Goal: Transaction & Acquisition: Download file/media

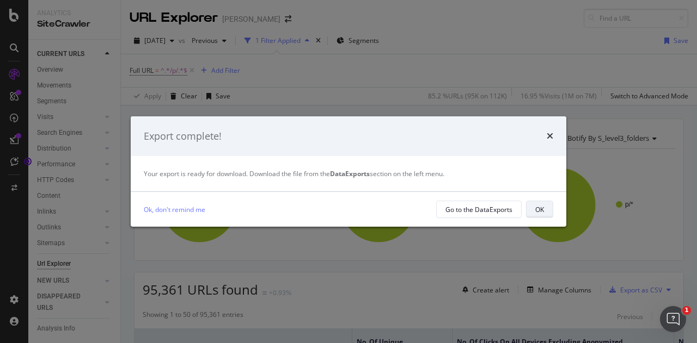
scroll to position [2706, 0]
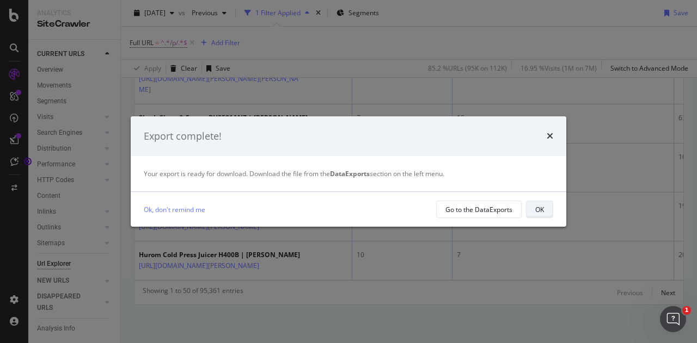
click at [539, 211] on div "OK" at bounding box center [539, 209] width 9 height 9
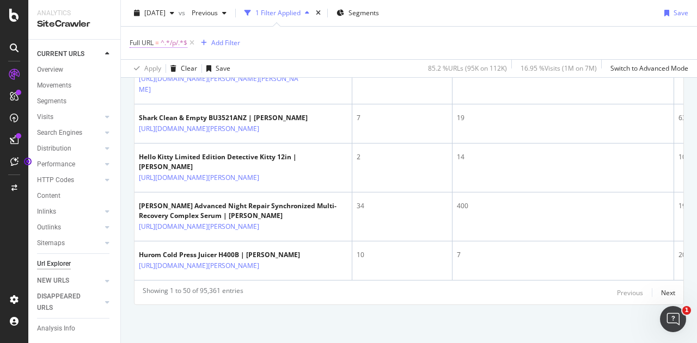
click at [168, 40] on span "^.*/p/.*$" at bounding box center [174, 42] width 27 height 15
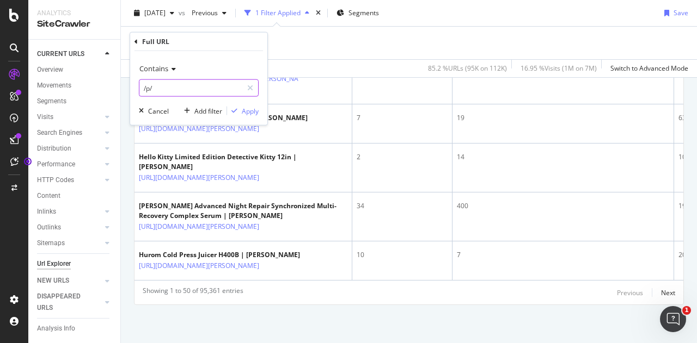
click at [176, 79] on input "/p/" at bounding box center [190, 87] width 103 height 17
type input "/b/"
click at [244, 110] on div "Apply" at bounding box center [250, 110] width 17 height 9
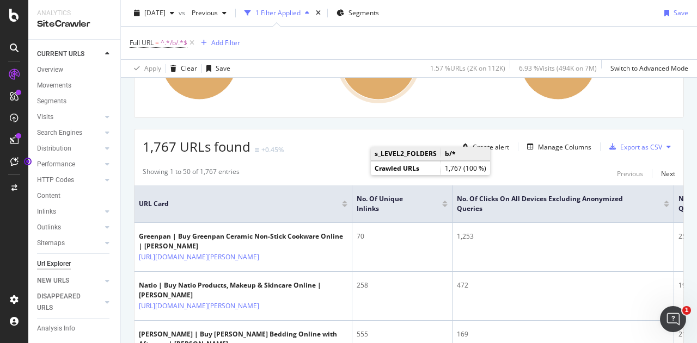
scroll to position [147, 0]
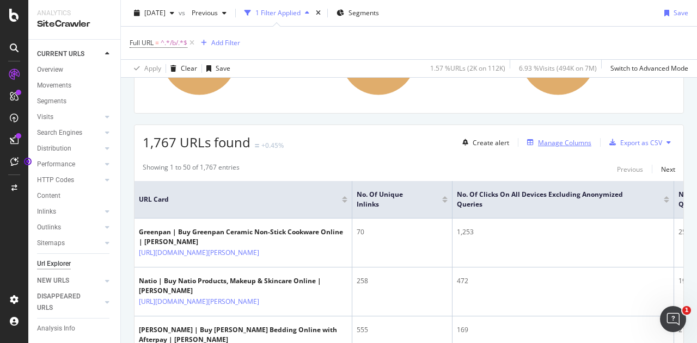
click at [545, 144] on div "Manage Columns" at bounding box center [564, 142] width 53 height 9
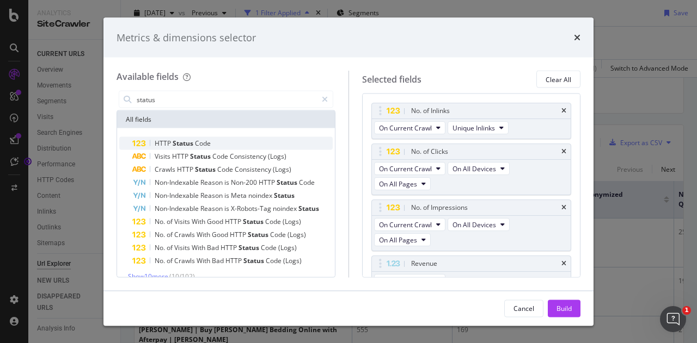
click at [174, 143] on span "Status" at bounding box center [183, 143] width 22 height 9
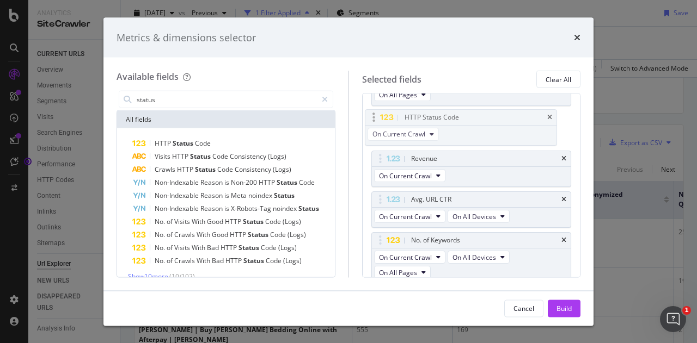
scroll to position [143, 0]
drag, startPoint x: 379, startPoint y: 250, endPoint x: 374, endPoint y: 157, distance: 92.6
click at [374, 157] on body "Analytics SiteCrawler CURRENT URLS Overview Movements Segments Visits Analysis …" at bounding box center [348, 171] width 697 height 343
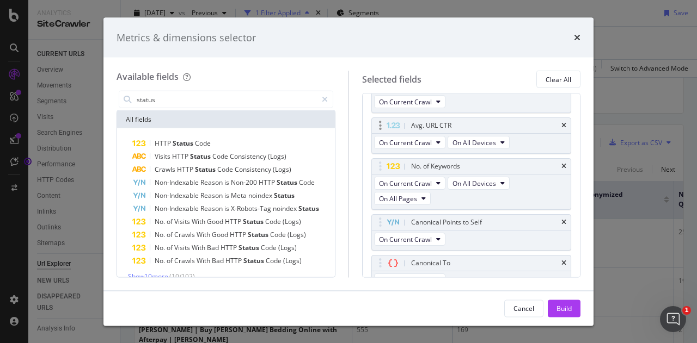
scroll to position [220, 0]
click at [561, 163] on icon "times" at bounding box center [563, 166] width 5 height 7
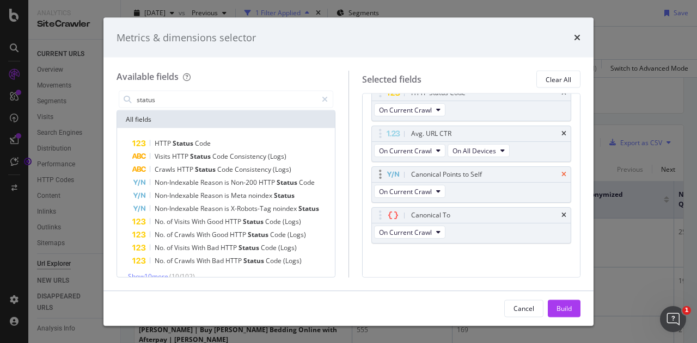
click at [561, 172] on icon "times" at bounding box center [563, 175] width 5 height 7
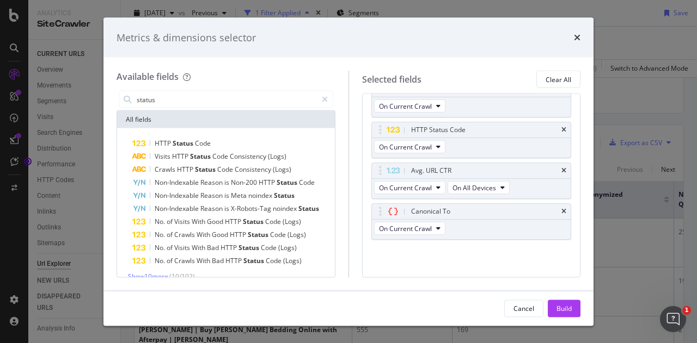
scroll to position [170, 0]
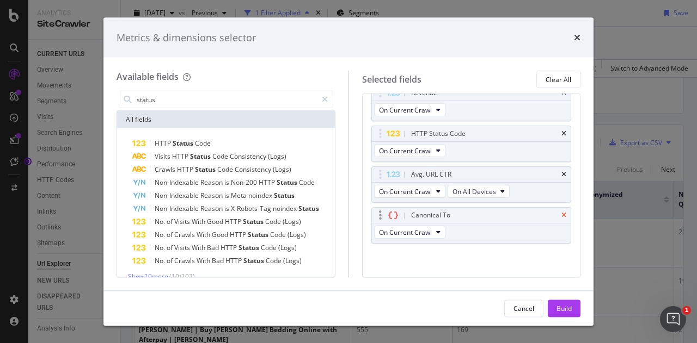
click at [561, 213] on icon "times" at bounding box center [563, 216] width 5 height 7
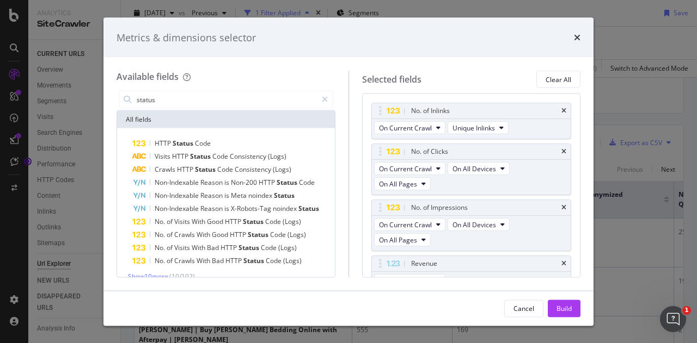
scroll to position [130, 0]
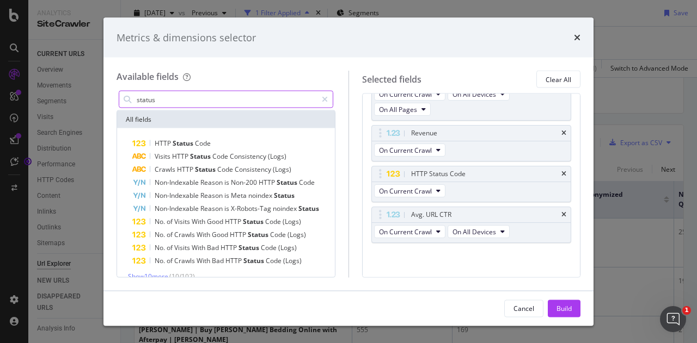
click at [161, 97] on input "status" at bounding box center [225, 99] width 181 height 16
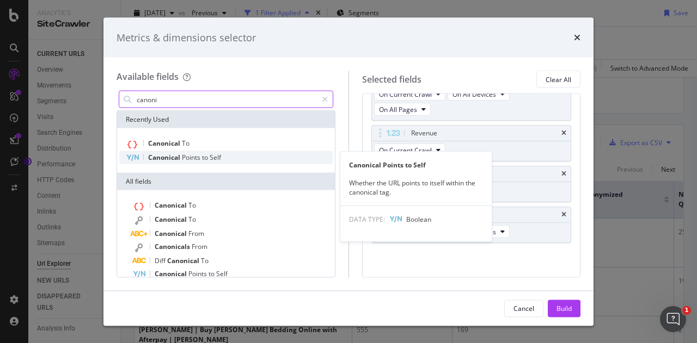
type input "canoni"
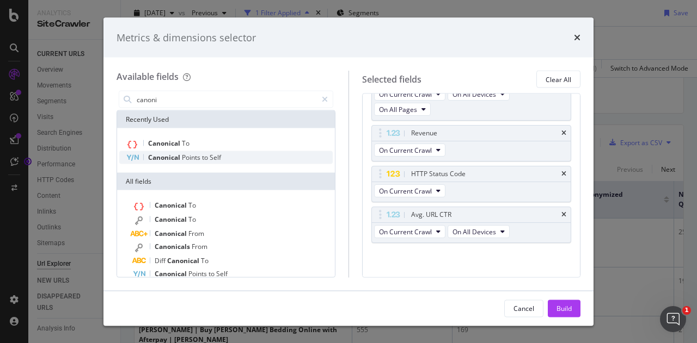
click at [193, 161] on span "Points" at bounding box center [192, 157] width 20 height 9
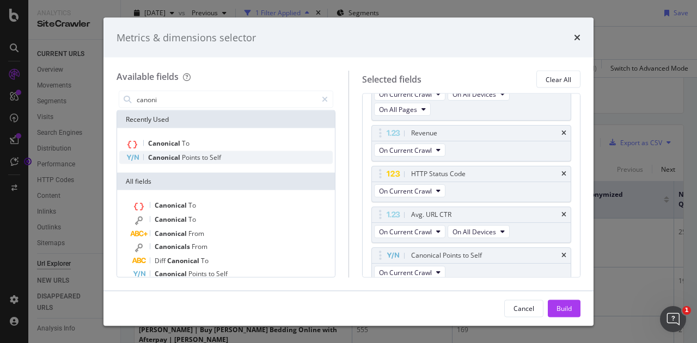
scroll to position [134, 0]
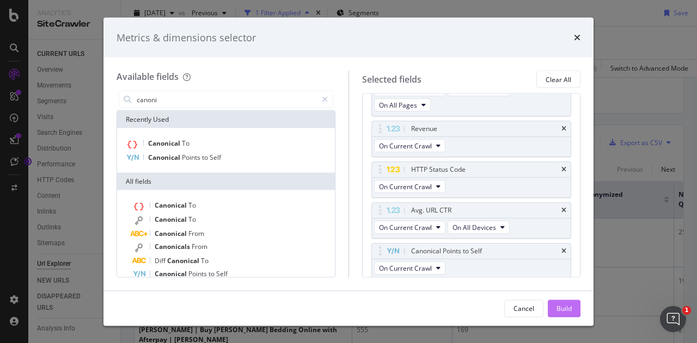
click at [565, 303] on div "Build" at bounding box center [563, 308] width 15 height 16
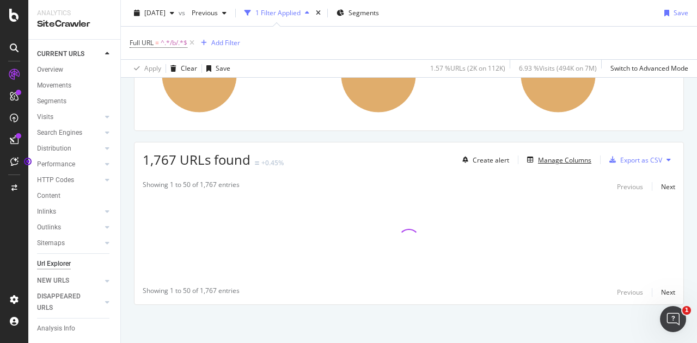
scroll to position [129, 0]
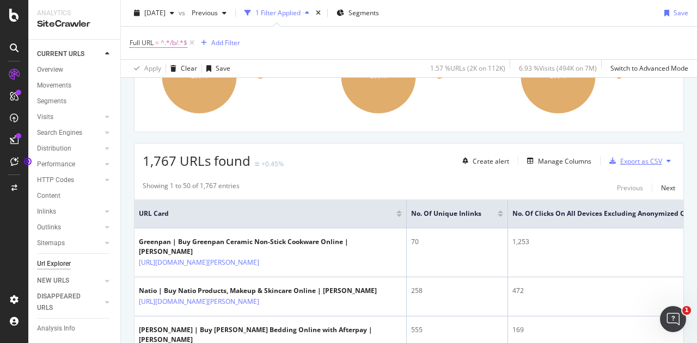
click at [620, 158] on div "Export as CSV" at bounding box center [641, 161] width 42 height 9
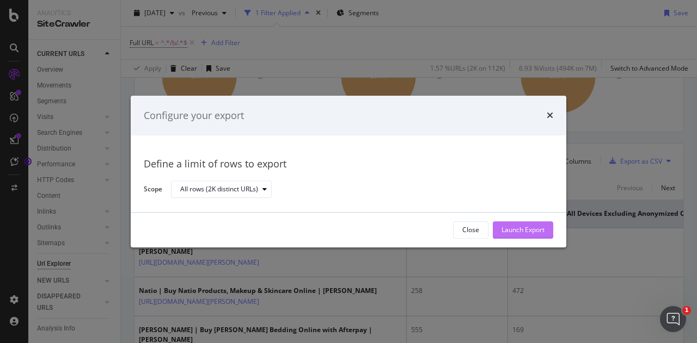
click at [520, 231] on div "Launch Export" at bounding box center [522, 230] width 43 height 9
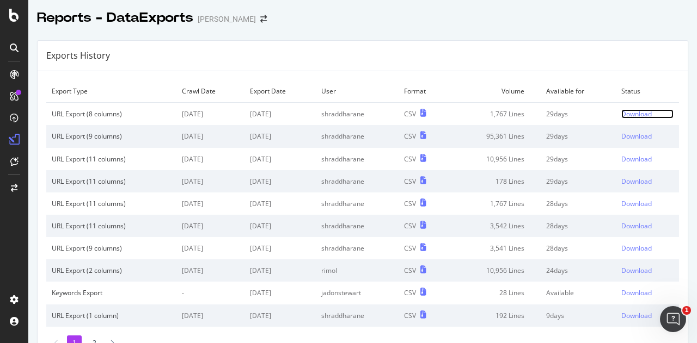
click at [623, 113] on div "Download" at bounding box center [636, 113] width 30 height 9
